Goal: Task Accomplishment & Management: Manage account settings

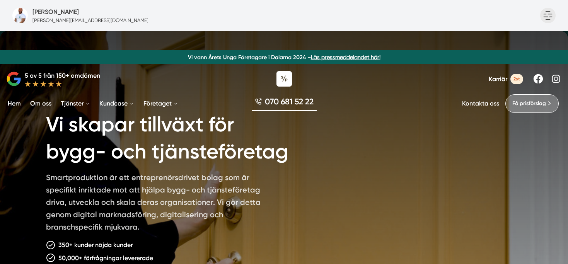
click at [545, 19] on icon at bounding box center [547, 15] width 15 height 15
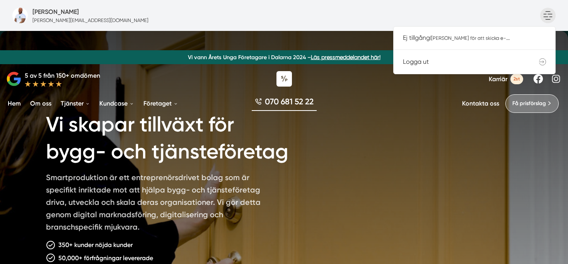
click at [393, 8] on div "Mikael Löfgren mikael.lofgren@smartproduktion.se Ej tillgång (klicka för att sk…" at bounding box center [284, 15] width 568 height 31
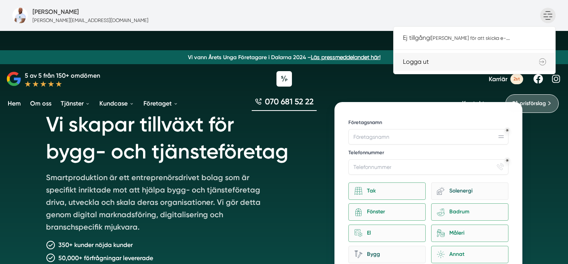
click at [431, 67] on link "Logga ut" at bounding box center [475, 62] width 162 height 18
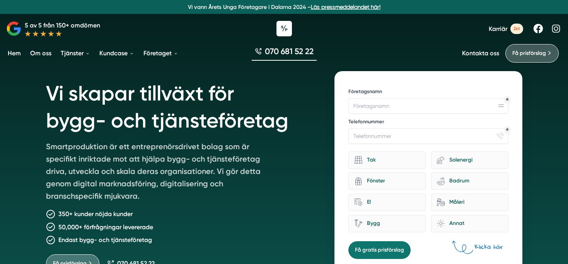
click at [516, 29] on span "2st" at bounding box center [516, 29] width 13 height 10
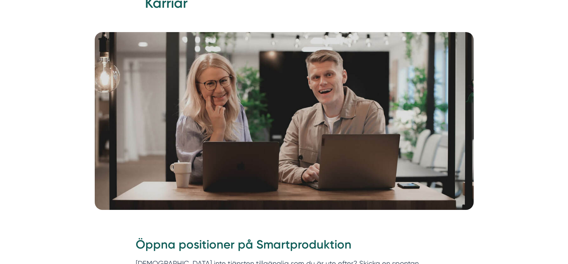
scroll to position [531, 0]
